Goal: Task Accomplishment & Management: Use online tool/utility

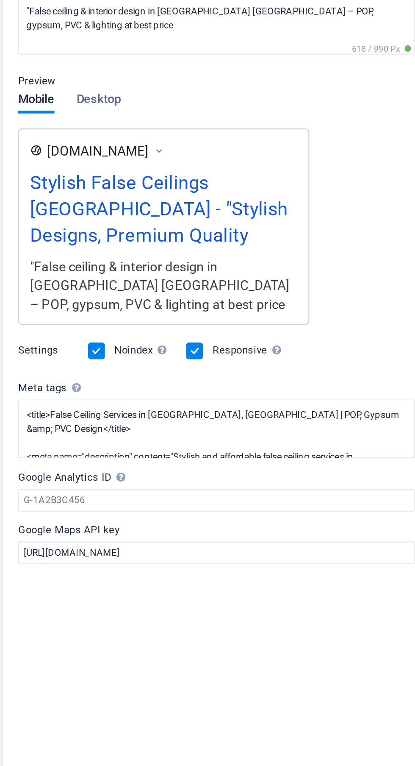
scroll to position [39, 0]
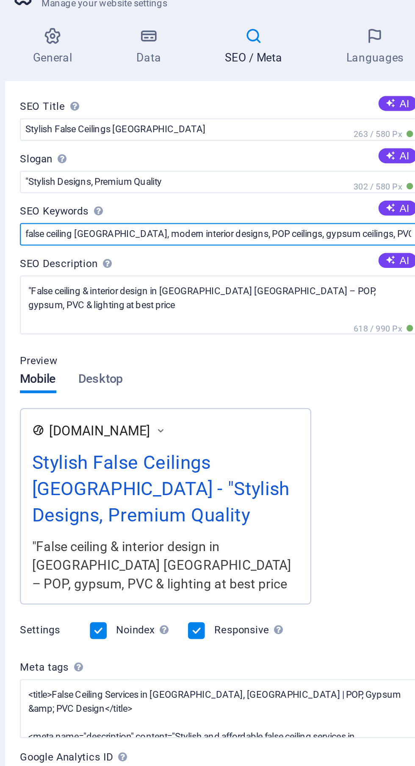
click at [349, 144] on input "false ceiling [GEOGRAPHIC_DATA], modern interior designs, POP ceilings, gypsum …" at bounding box center [312, 144] width 180 height 10
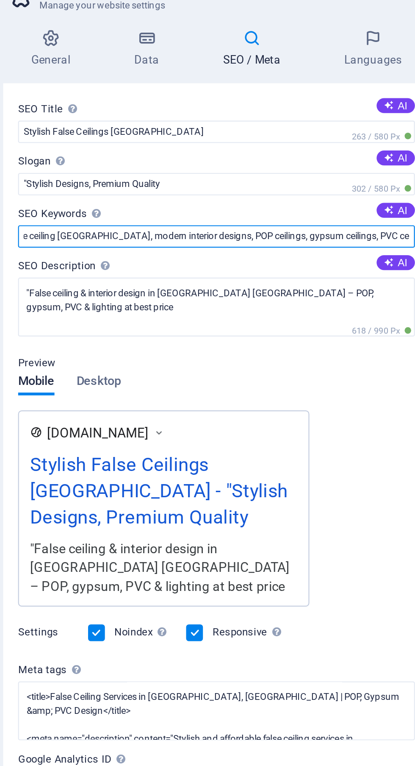
scroll to position [0, 0]
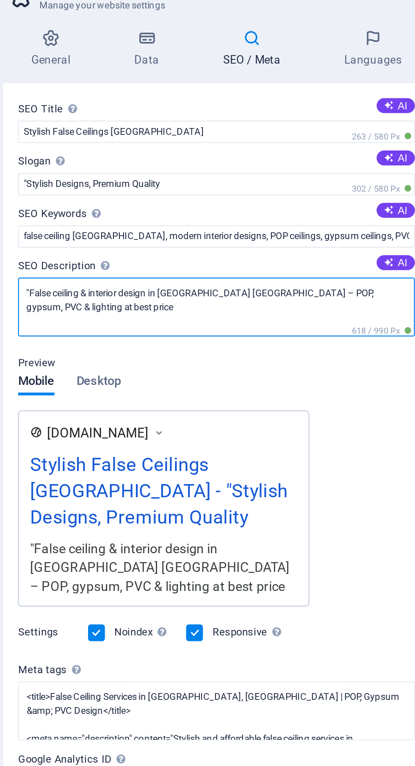
click at [337, 180] on textarea ""False ceiling & interior design in [GEOGRAPHIC_DATA] [GEOGRAPHIC_DATA] – POP, …" at bounding box center [312, 176] width 180 height 27
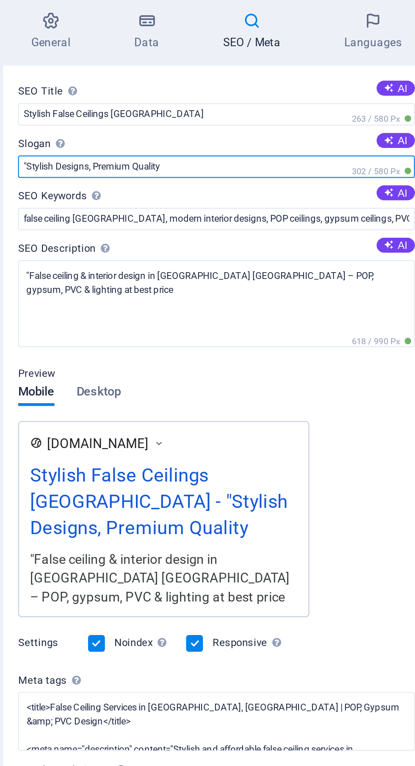
click at [254, 118] on input ""Stylish Designs, Premium Quality" at bounding box center [312, 120] width 180 height 10
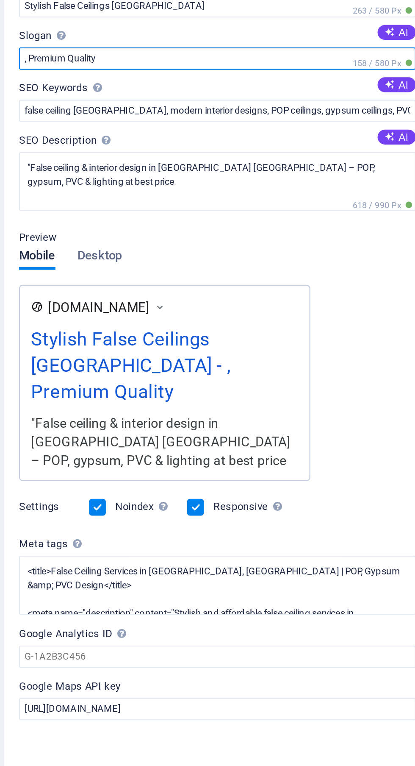
click at [227, 119] on input ", Premium Quality" at bounding box center [312, 120] width 180 height 10
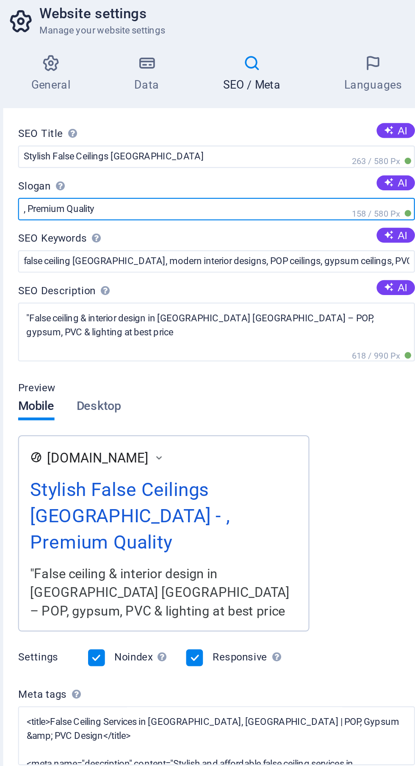
click at [228, 118] on input ", Premium Quality" at bounding box center [312, 120] width 180 height 10
click at [226, 121] on input ", Premium Quality" at bounding box center [312, 120] width 180 height 10
click at [225, 122] on input ", Premium Quality" at bounding box center [312, 120] width 180 height 10
click at [265, 122] on input "Premium Quality" at bounding box center [312, 120] width 180 height 10
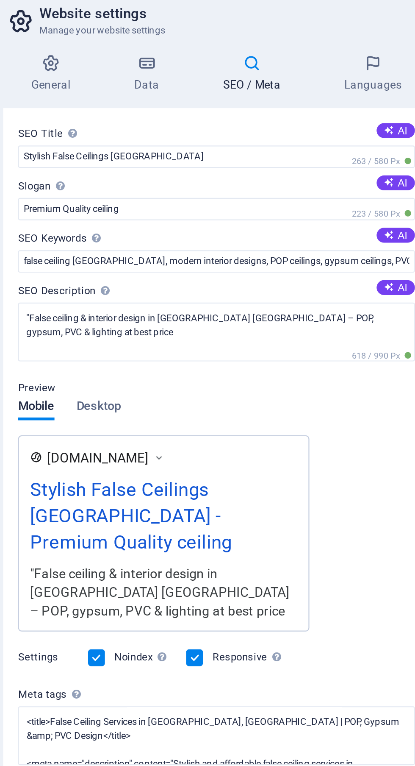
click at [396, 109] on button "AI" at bounding box center [392, 108] width 17 height 7
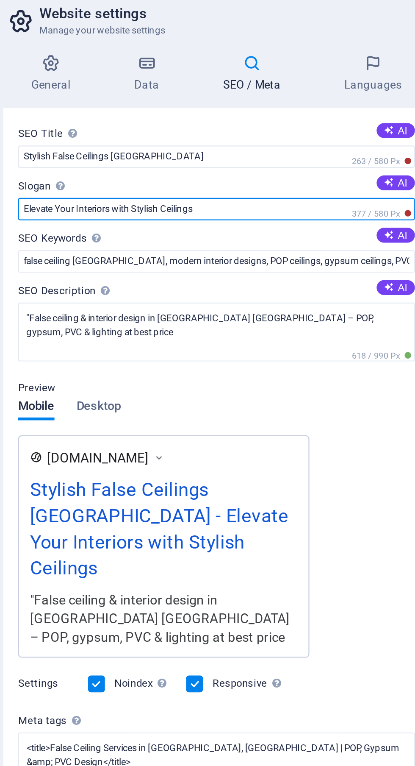
click at [315, 122] on input "Elevate Your Interiors with Stylish Ceilings" at bounding box center [312, 120] width 180 height 10
type input "E"
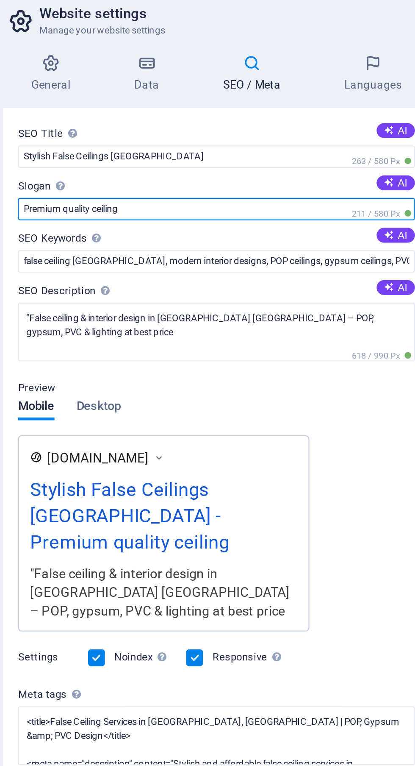
click at [302, 119] on input "Premium quality ceiling" at bounding box center [312, 120] width 180 height 10
type input "P"
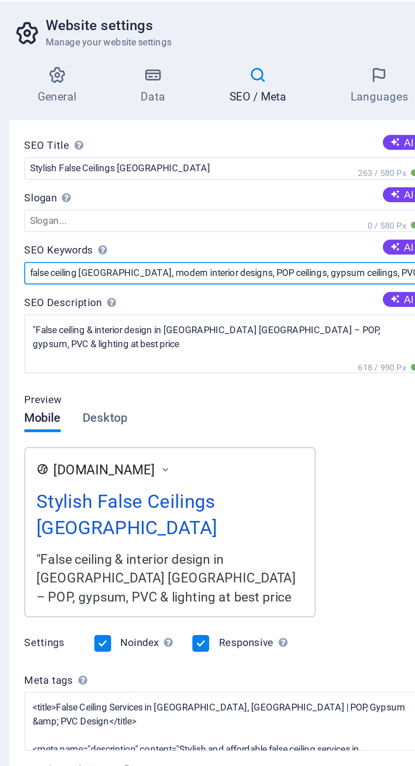
click at [348, 143] on input "false ceiling [GEOGRAPHIC_DATA], modern interior designs, POP ceilings, gypsum …" at bounding box center [312, 144] width 180 height 10
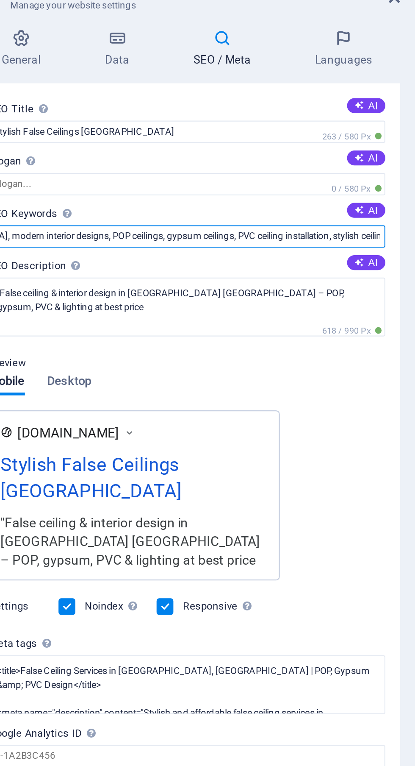
scroll to position [0, 58]
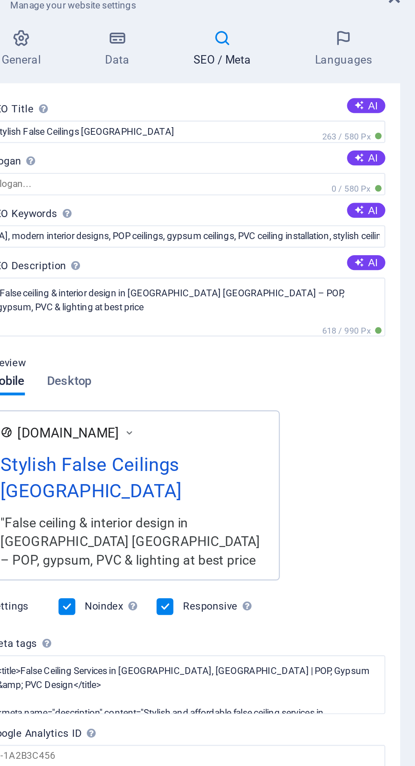
click at [396, 133] on button "AI" at bounding box center [392, 132] width 17 height 7
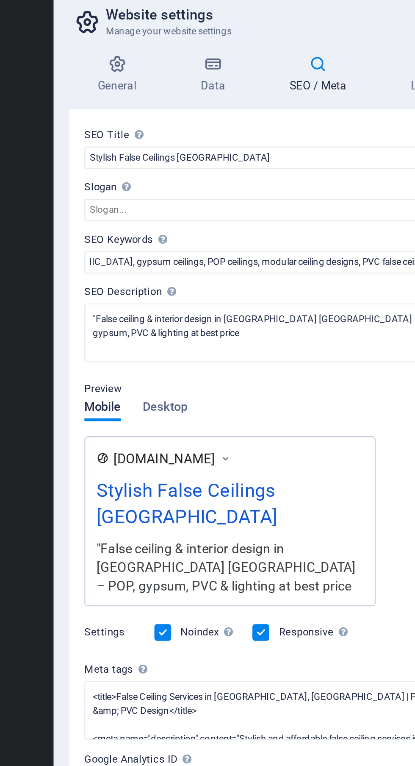
scroll to position [0, 0]
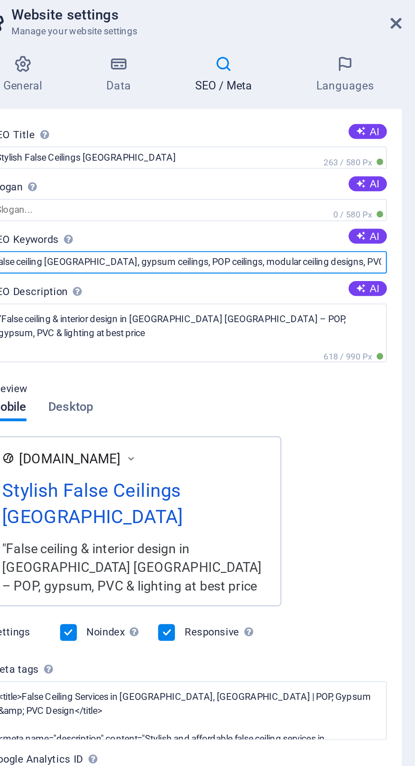
click at [379, 142] on input "false ceiling [GEOGRAPHIC_DATA], gypsum ceilings, POP ceilings, modular ceiling…" at bounding box center [312, 144] width 180 height 10
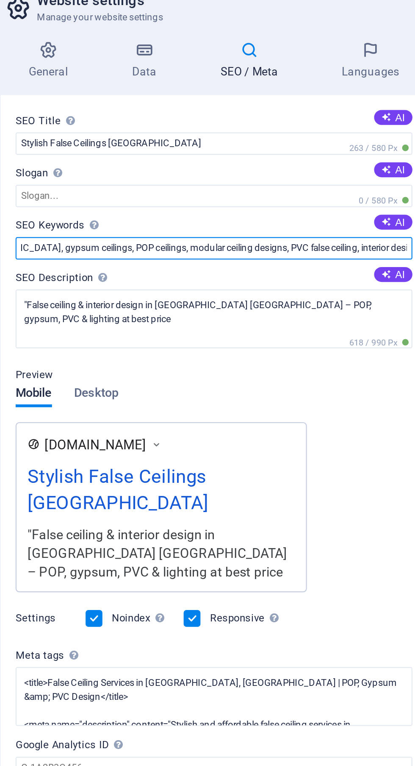
scroll to position [0, 571]
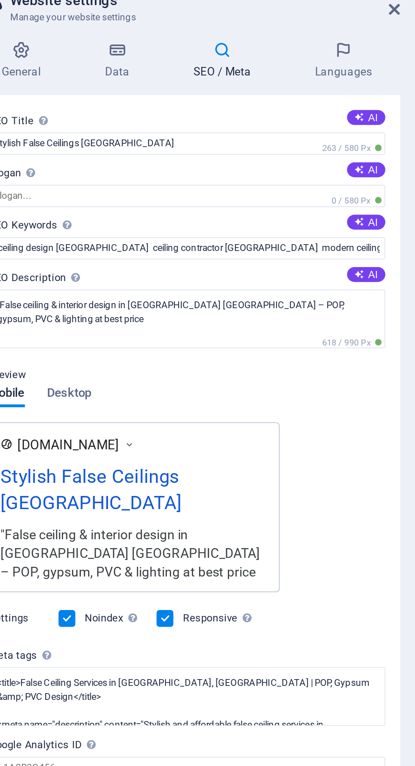
click at [395, 132] on button "AI" at bounding box center [392, 132] width 17 height 7
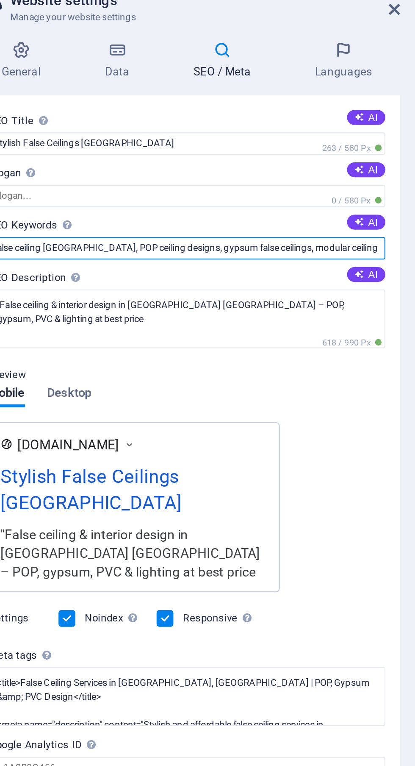
click at [366, 144] on input "false ceiling [GEOGRAPHIC_DATA], POP ceiling designs, gypsum false ceilings, mo…" at bounding box center [312, 144] width 180 height 10
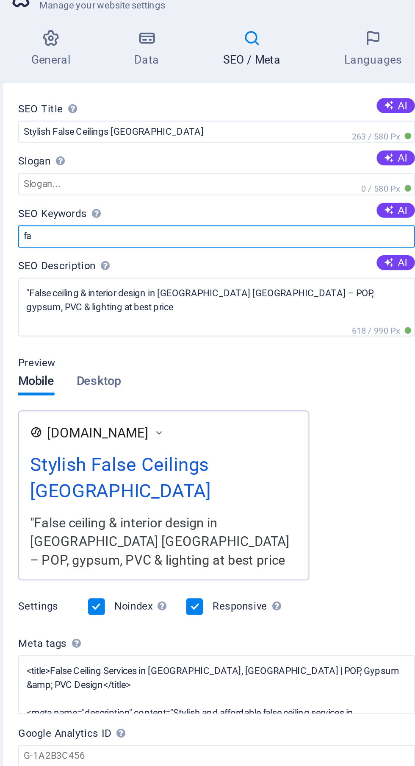
type input "f"
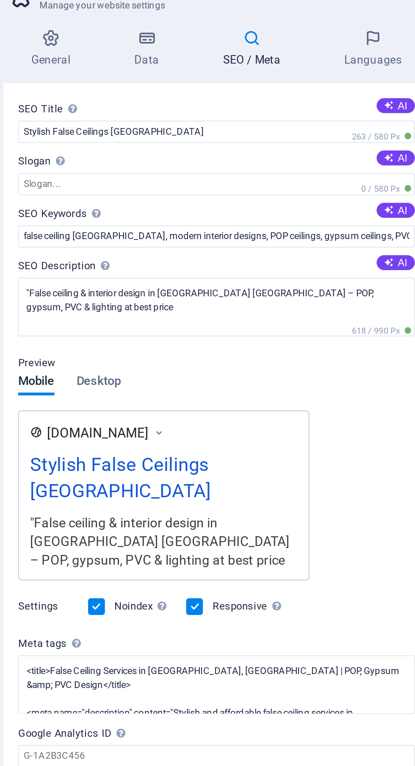
click at [395, 132] on button "AI" at bounding box center [392, 132] width 17 height 7
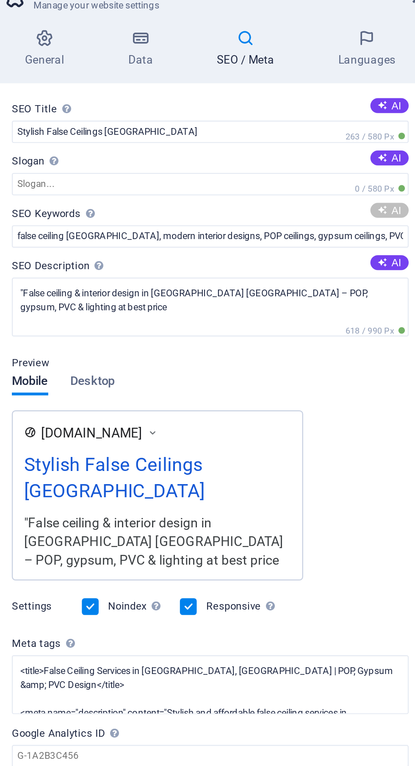
type input "false ceiling [GEOGRAPHIC_DATA], interior design services, POP ceiling installa…"
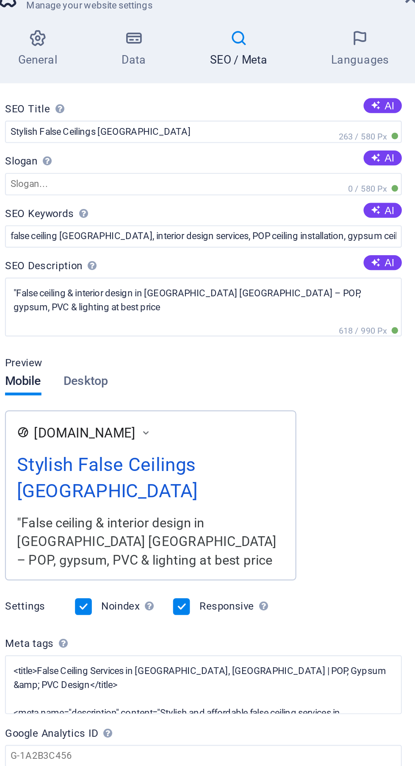
click at [376, 138] on label "SEO Keywords Comma-separated list of keywords representing your website. AI" at bounding box center [312, 134] width 180 height 10
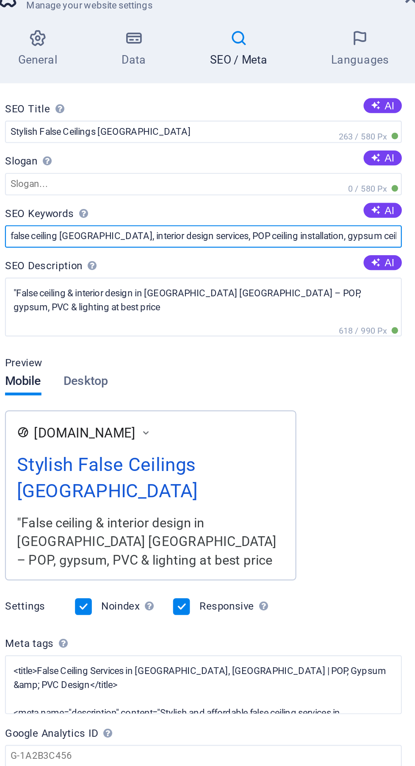
click at [376, 139] on input "false ceiling [GEOGRAPHIC_DATA], interior design services, POP ceiling installa…" at bounding box center [312, 144] width 180 height 10
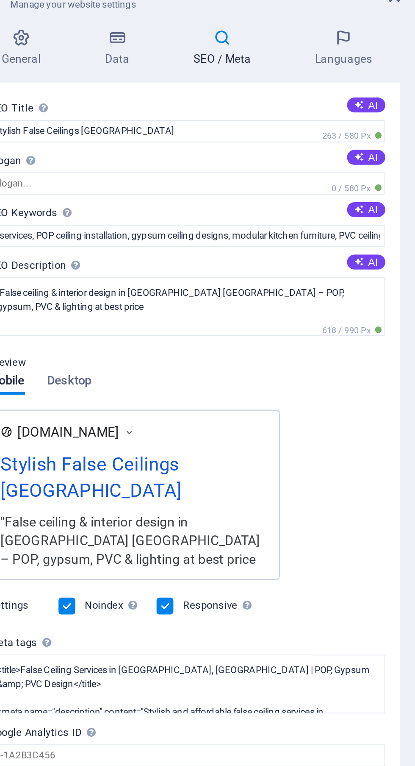
click at [396, 109] on button "AI" at bounding box center [392, 108] width 17 height 7
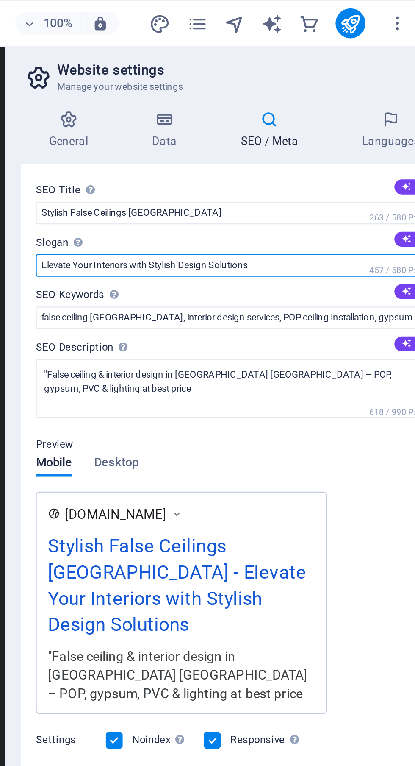
click at [338, 120] on input "Elevate Your Interiors with Stylish Design Solutions" at bounding box center [312, 120] width 180 height 10
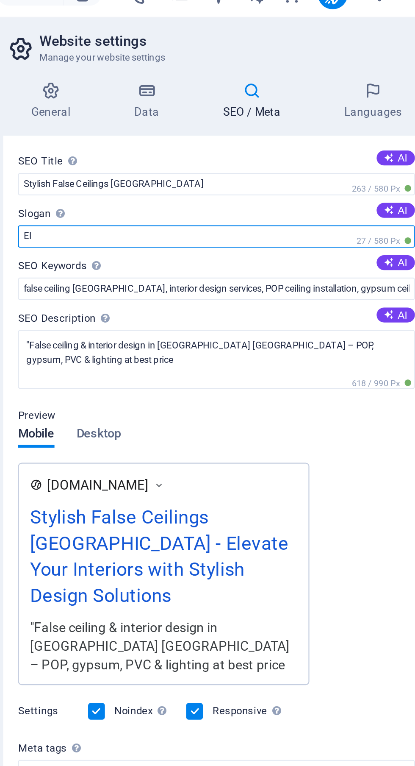
type input "E"
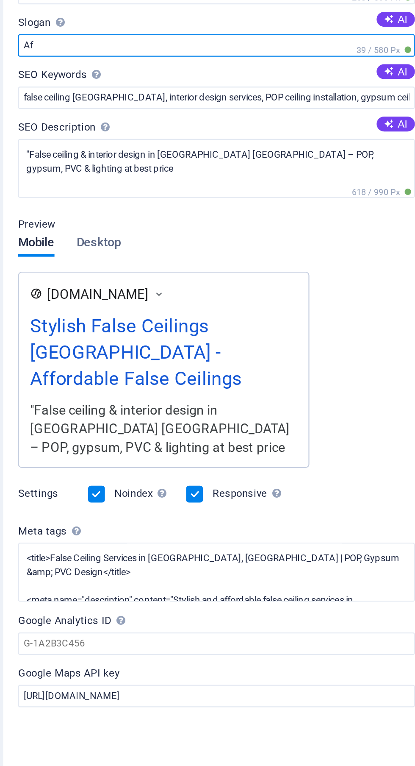
type input "A"
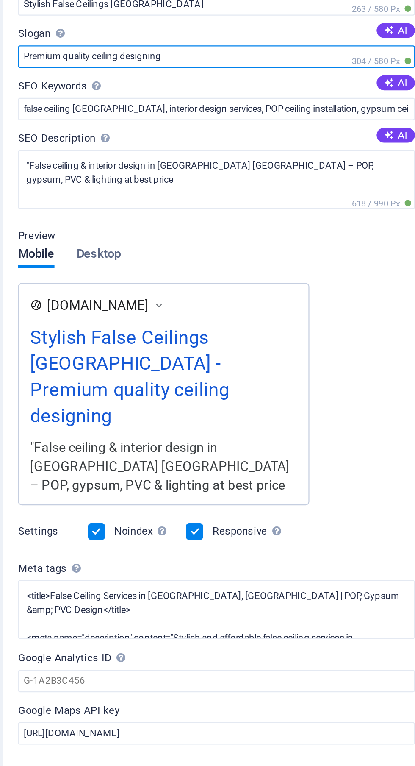
click at [242, 121] on input "Premium quality ceiling designing" at bounding box center [312, 120] width 180 height 10
click at [244, 123] on input "Premium quality ceiling designing" at bounding box center [312, 120] width 180 height 10
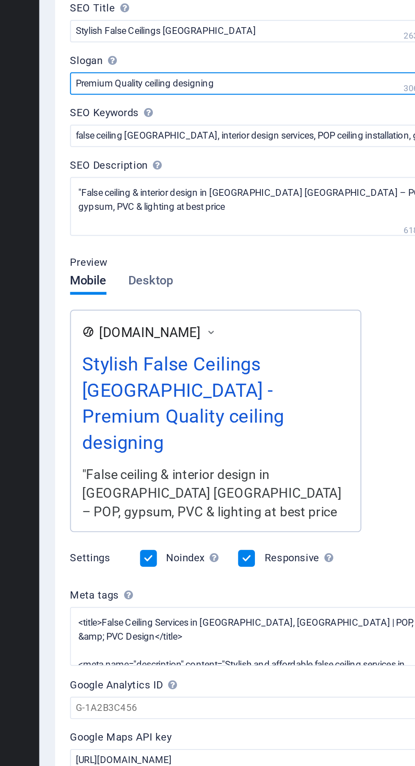
click at [301, 118] on input "Premium Quality ceiling designing" at bounding box center [312, 120] width 180 height 10
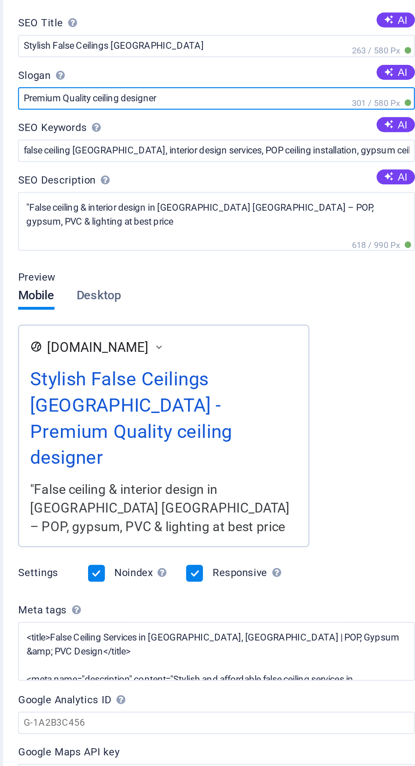
type input "Premium Quality ceiling designer"
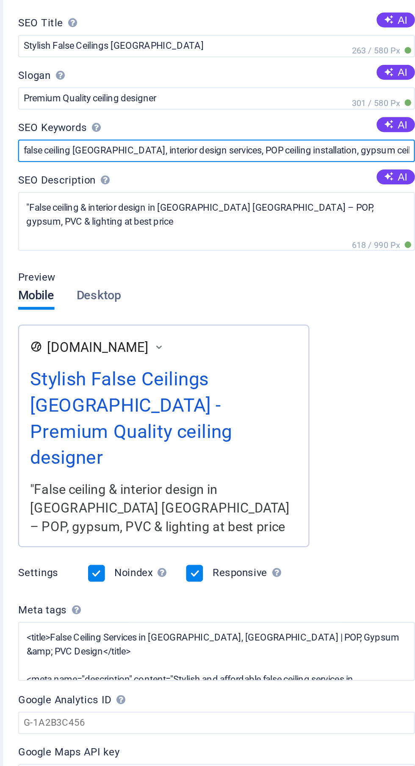
click at [379, 147] on input "false ceiling [GEOGRAPHIC_DATA], interior design services, POP ceiling installa…" at bounding box center [312, 144] width 180 height 10
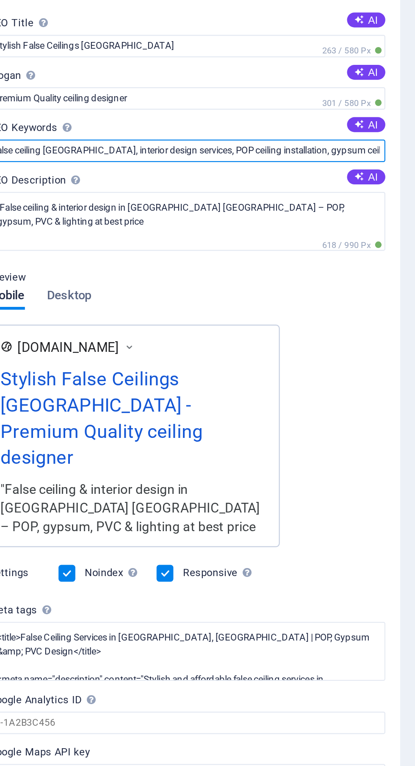
click at [395, 145] on input "false ceiling [GEOGRAPHIC_DATA], interior design services, POP ceiling installa…" at bounding box center [312, 144] width 180 height 10
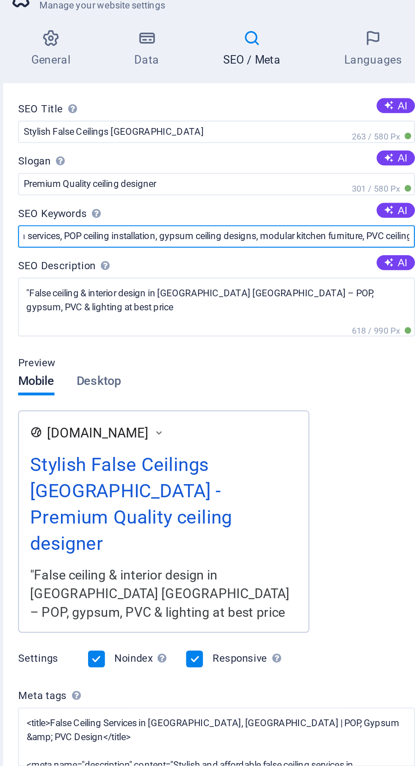
scroll to position [0, 139]
click at [354, 145] on input "false ceiling [GEOGRAPHIC_DATA], interior design services, POP ceiling installa…" at bounding box center [312, 144] width 180 height 10
click at [349, 145] on input "false ceiling [GEOGRAPHIC_DATA], interior design services, POP ceiling installa…" at bounding box center [312, 144] width 180 height 10
click at [351, 145] on input "false ceiling [GEOGRAPHIC_DATA], interior design services, POP ceiling installa…" at bounding box center [312, 144] width 180 height 10
click at [354, 145] on input "false ceiling [GEOGRAPHIC_DATA], interior design services, POP ceiling installa…" at bounding box center [312, 144] width 180 height 10
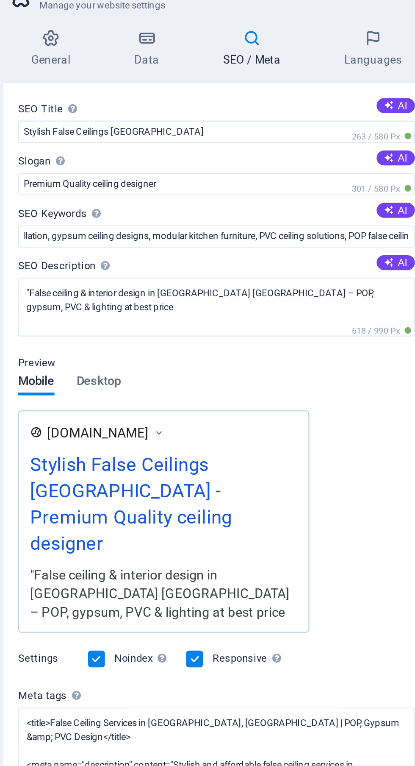
scroll to position [0, 0]
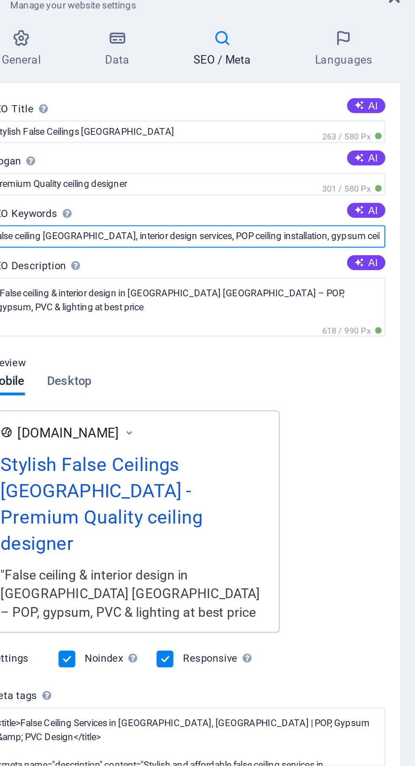
click at [373, 142] on input "false ceiling [GEOGRAPHIC_DATA], interior design services, POP ceiling installa…" at bounding box center [312, 144] width 180 height 10
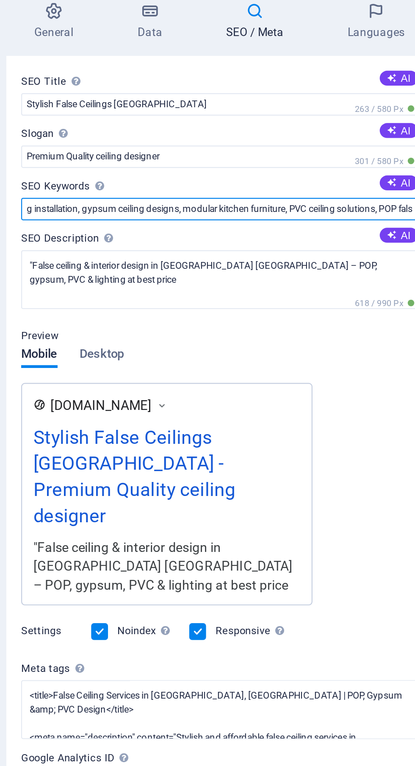
scroll to position [0, 140]
type input "false ceiling [GEOGRAPHIC_DATA], interior design services, POP ceiling installa…"
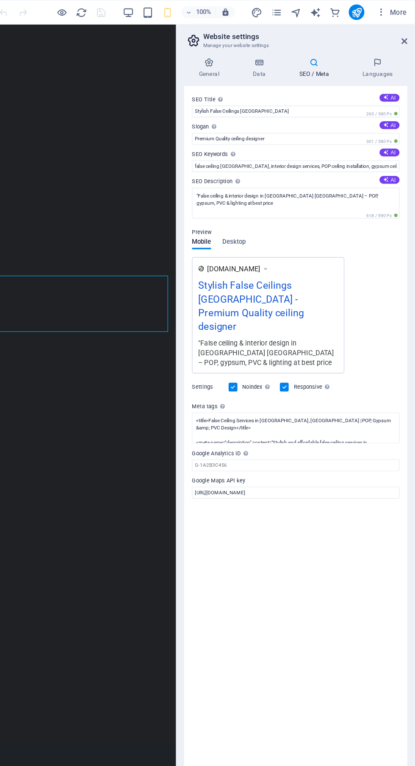
click at [0, 0] on icon "publish" at bounding box center [0, 0] width 0 height 0
